Goal: Transaction & Acquisition: Purchase product/service

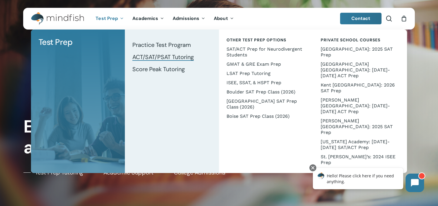
click at [144, 57] on span "ACT/SAT/PSAT Tutoring" at bounding box center [162, 57] width 61 height 8
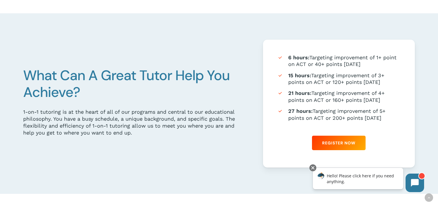
scroll to position [326, 0]
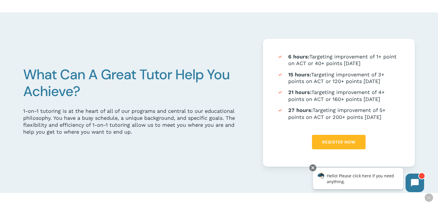
click at [343, 141] on span "Register Now" at bounding box center [338, 142] width 33 height 6
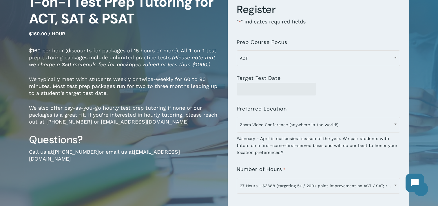
scroll to position [60, 0]
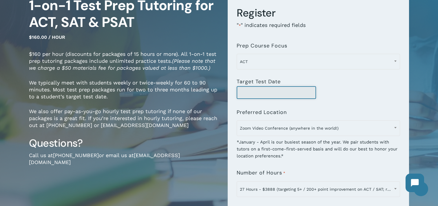
click at [248, 94] on input "Target Test Date" at bounding box center [276, 92] width 79 height 13
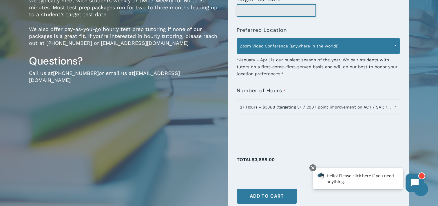
scroll to position [143, 0]
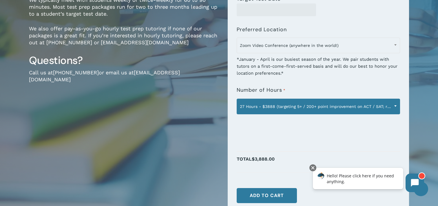
click at [395, 107] on span at bounding box center [395, 106] width 9 height 14
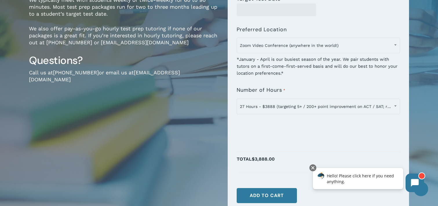
click at [424, 100] on div "1-on-1 Test Prep Tutoring for ACT, SAT & PSAT $160.00 / hour $160 per hour (dis…" at bounding box center [219, 69] width 438 height 352
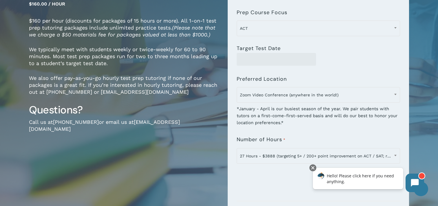
scroll to position [0, 0]
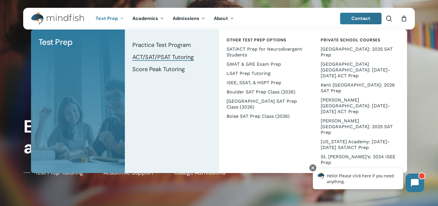
click at [177, 55] on span "ACT/SAT/PSAT Tutoring" at bounding box center [162, 57] width 61 height 8
click at [156, 72] on span "Score Peak Tutoring" at bounding box center [158, 69] width 52 height 8
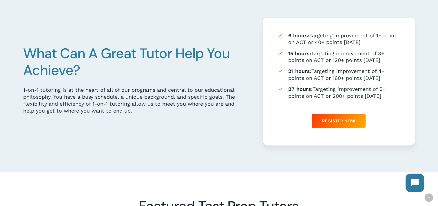
scroll to position [350, 0]
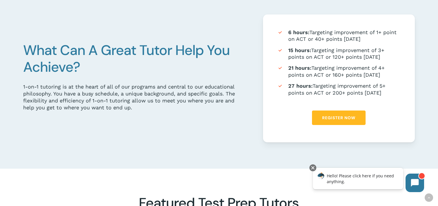
click at [327, 122] on link "Register Now" at bounding box center [339, 118] width 54 height 14
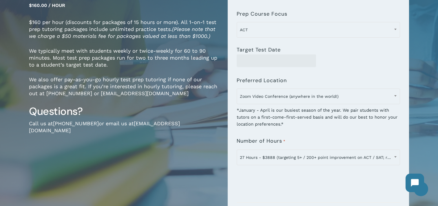
scroll to position [95, 0]
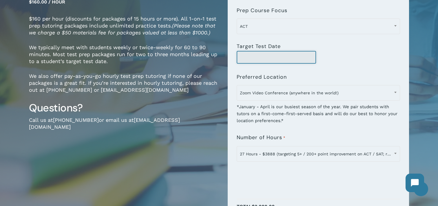
click at [255, 56] on input "Target Test Date" at bounding box center [276, 57] width 79 height 13
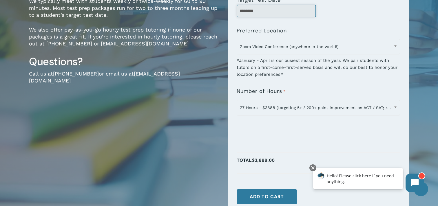
scroll to position [146, 0]
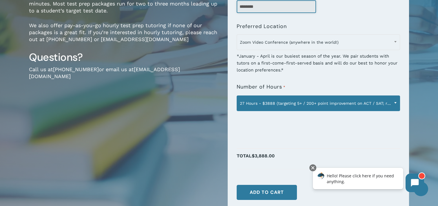
type input "********"
click at [396, 102] on b at bounding box center [395, 102] width 2 height 1
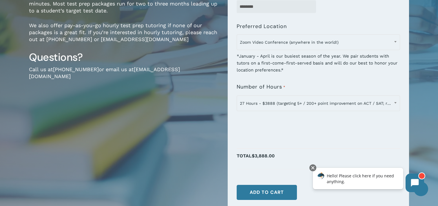
click at [366, 161] on p "Total $3,888.00" at bounding box center [318, 159] width 163 height 15
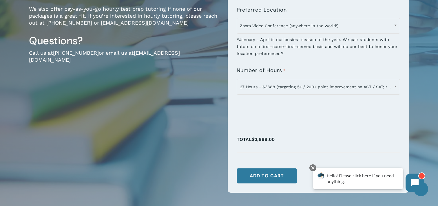
scroll to position [164, 0]
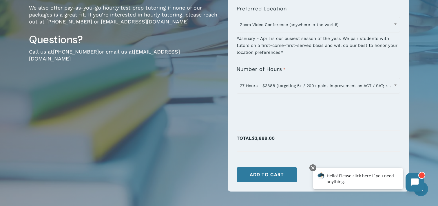
click at [413, 179] on icon at bounding box center [415, 183] width 8 height 8
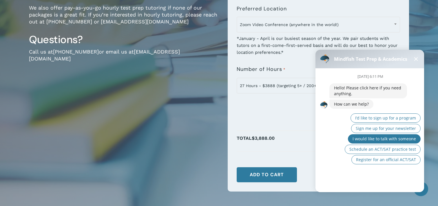
click at [365, 138] on span "I would like to talk with someone" at bounding box center [383, 139] width 63 height 6
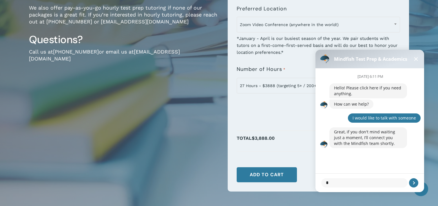
type textarea "**"
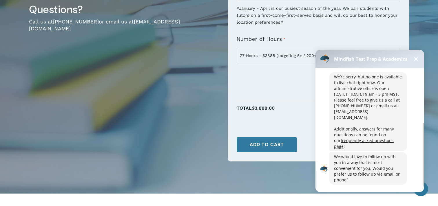
scroll to position [104, 0]
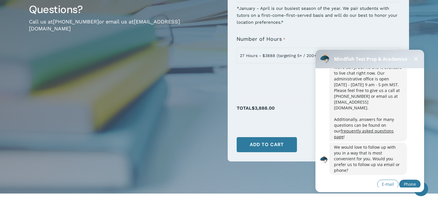
click at [405, 182] on span "Phone" at bounding box center [410, 185] width 12 height 6
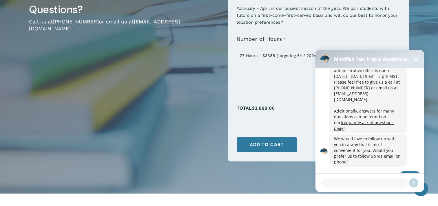
scroll to position [138, 0]
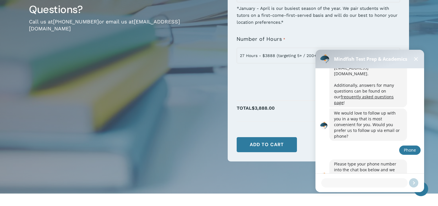
click at [414, 61] on span at bounding box center [416, 59] width 4 height 4
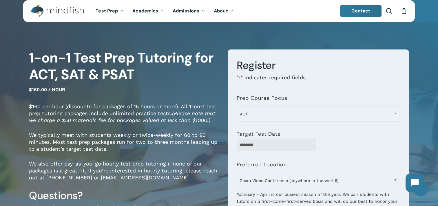
scroll to position [0, 0]
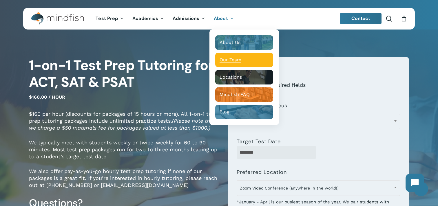
click at [226, 63] on div "Main Menu" at bounding box center [244, 60] width 58 height 14
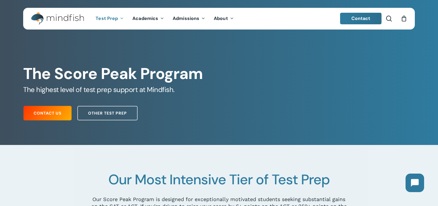
click at [360, 17] on span "Contact" at bounding box center [360, 18] width 19 height 6
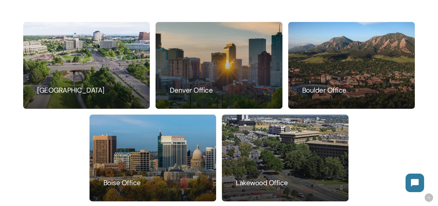
scroll to position [389, 0]
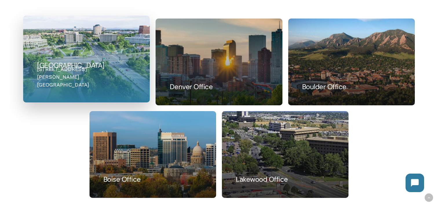
click at [89, 84] on link at bounding box center [86, 59] width 126 height 86
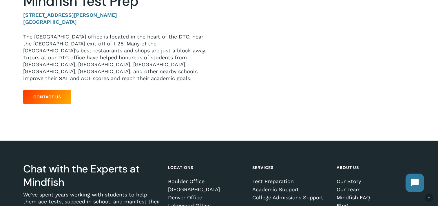
scroll to position [102, 0]
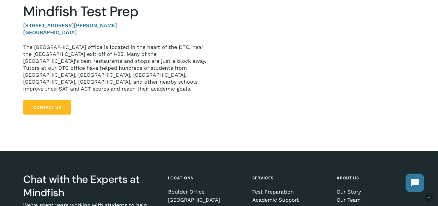
click at [57, 103] on link "Contact Us" at bounding box center [47, 107] width 48 height 14
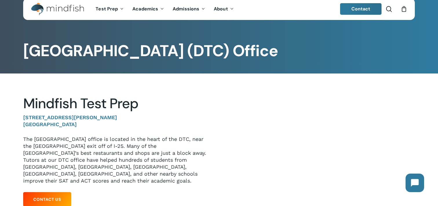
scroll to position [12, 0]
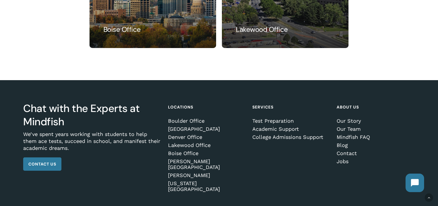
scroll to position [563, 0]
